Goal: Find specific page/section: Find specific page/section

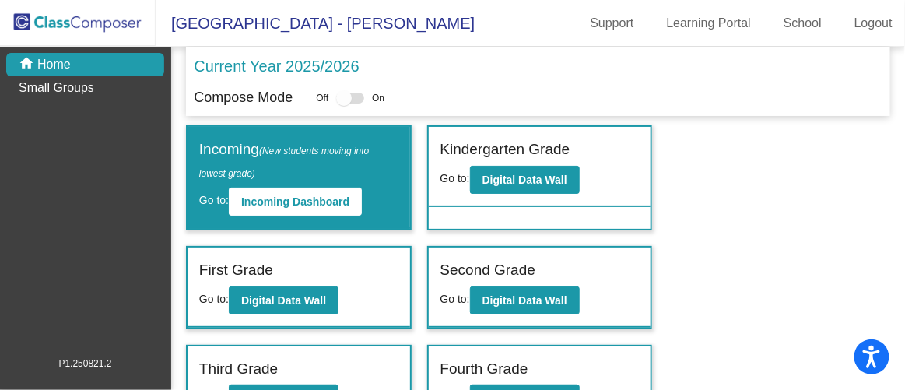
scroll to position [131, 0]
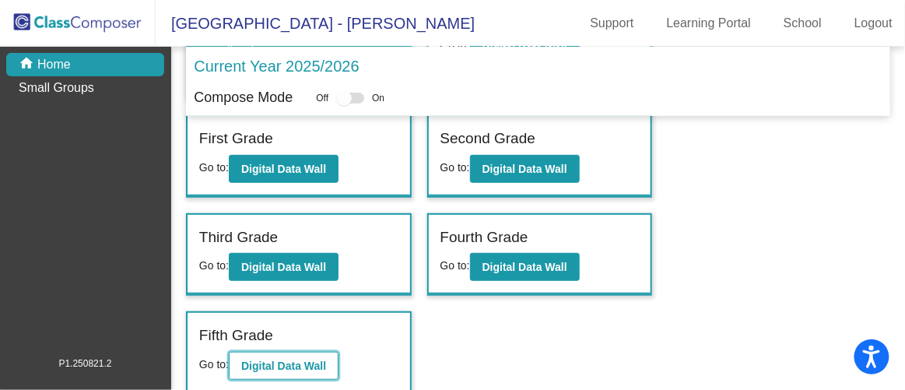
click at [272, 359] on b "Digital Data Wall" at bounding box center [283, 365] width 85 height 12
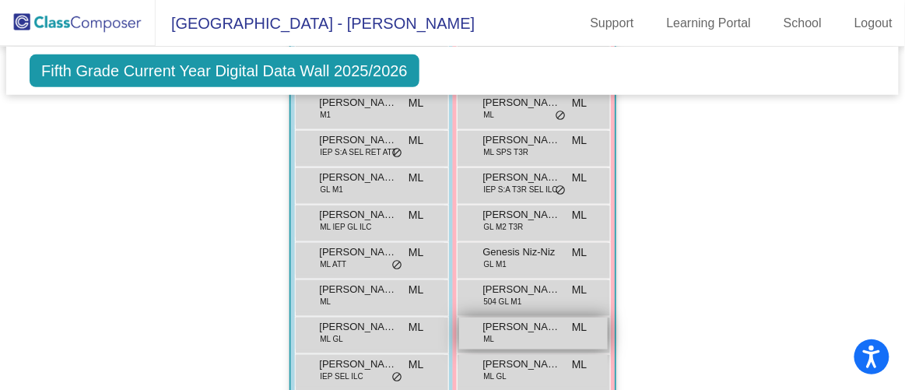
scroll to position [1580, 0]
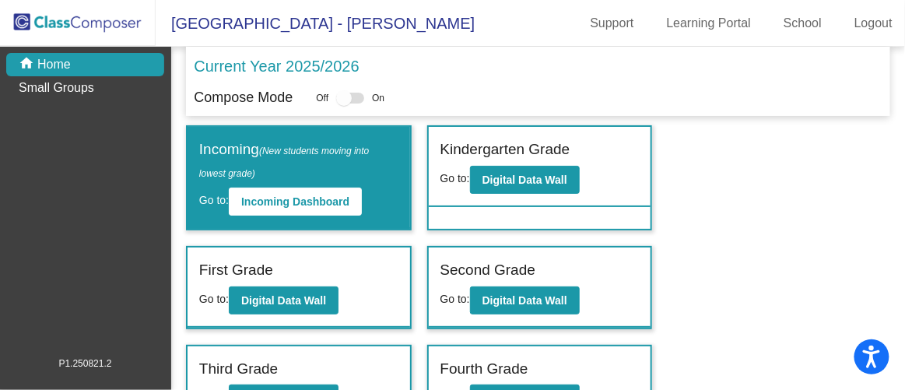
scroll to position [131, 0]
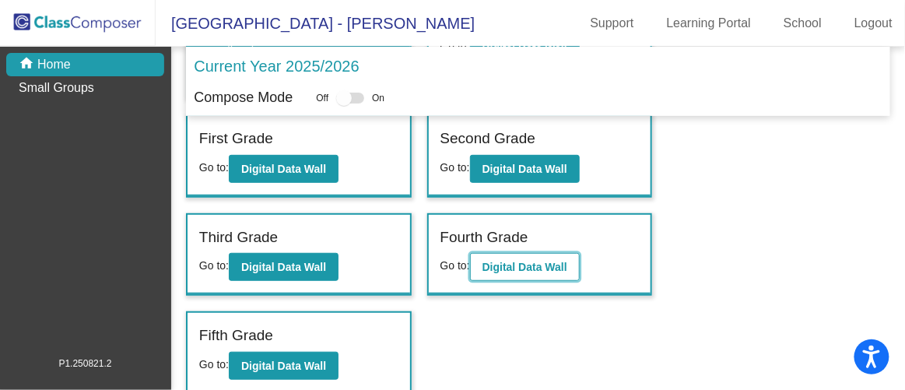
click at [536, 261] on b "Digital Data Wall" at bounding box center [524, 267] width 85 height 12
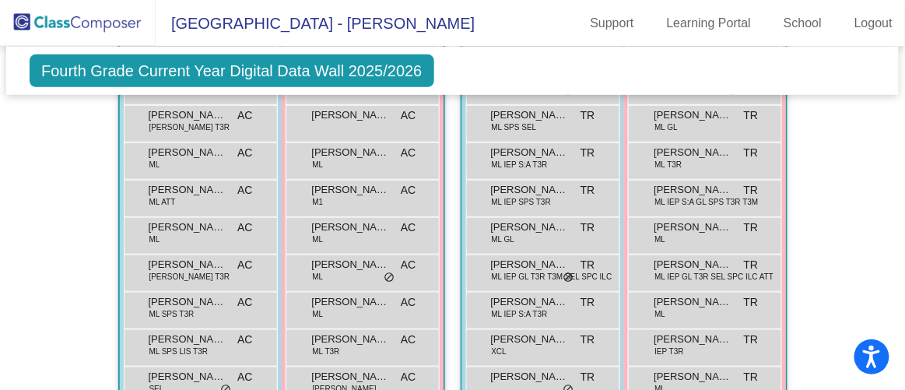
scroll to position [1344, 0]
